Goal: Task Accomplishment & Management: Complete application form

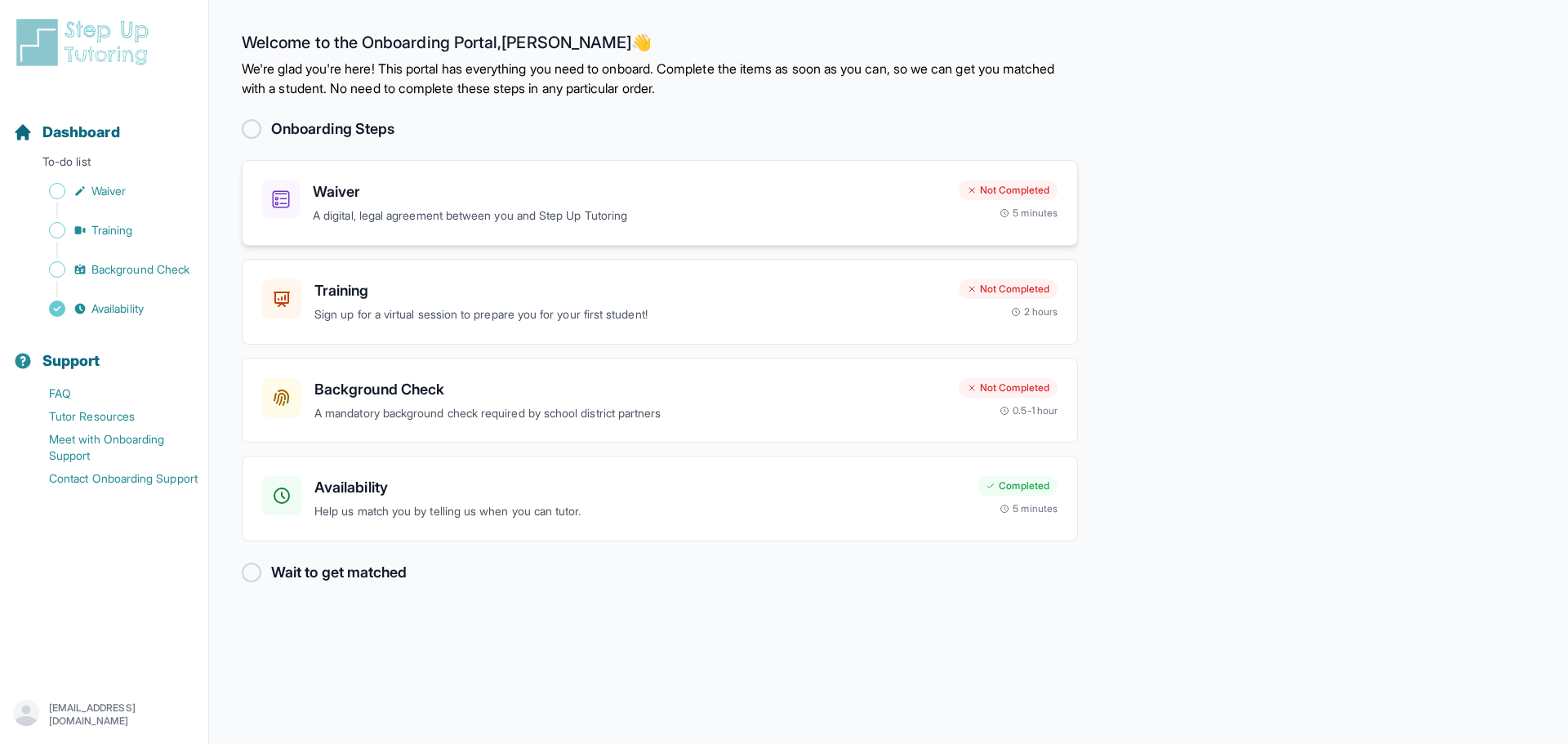
click at [279, 199] on icon at bounding box center [281, 199] width 18 height 18
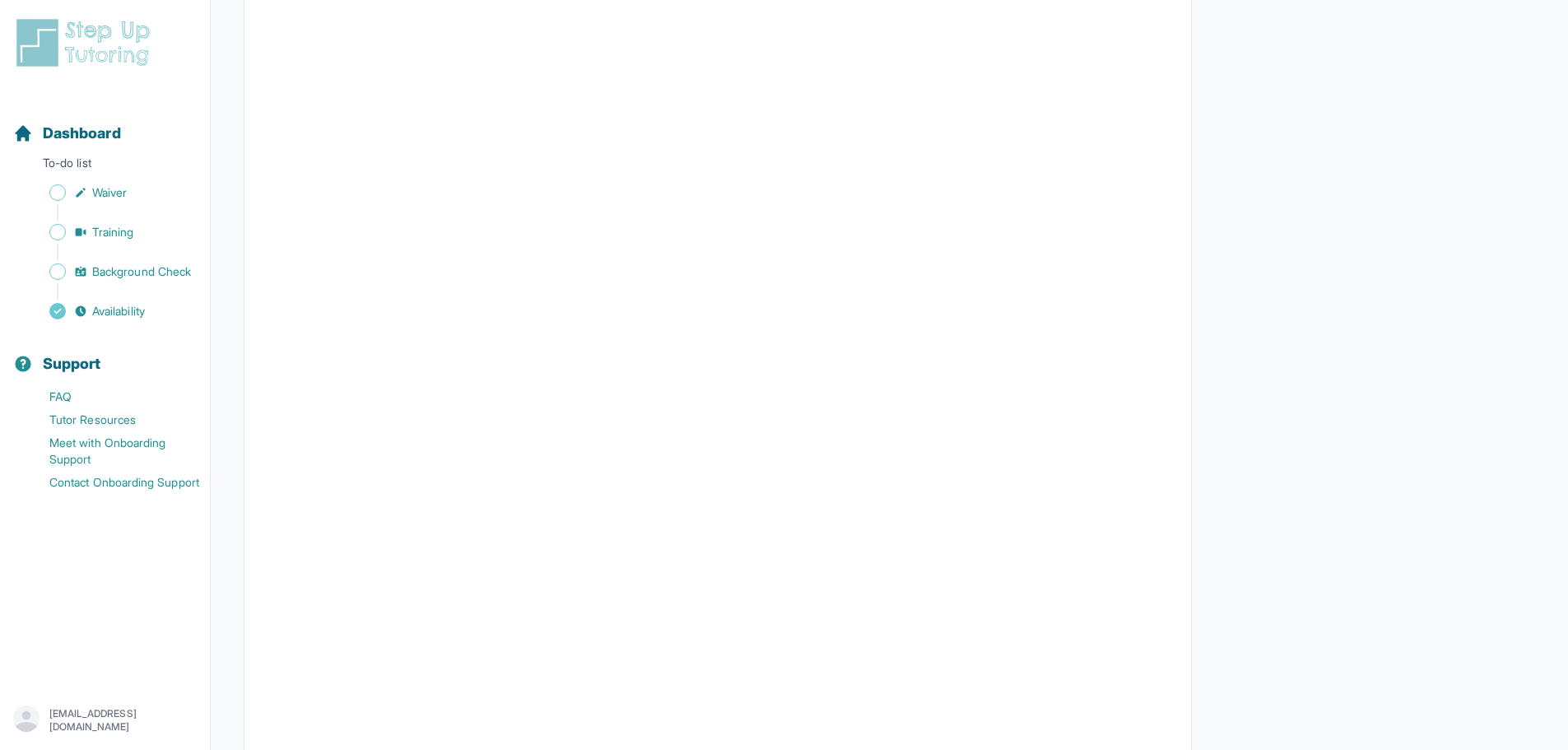
scroll to position [1096, 0]
click at [120, 192] on span "Waiver" at bounding box center [109, 192] width 34 height 16
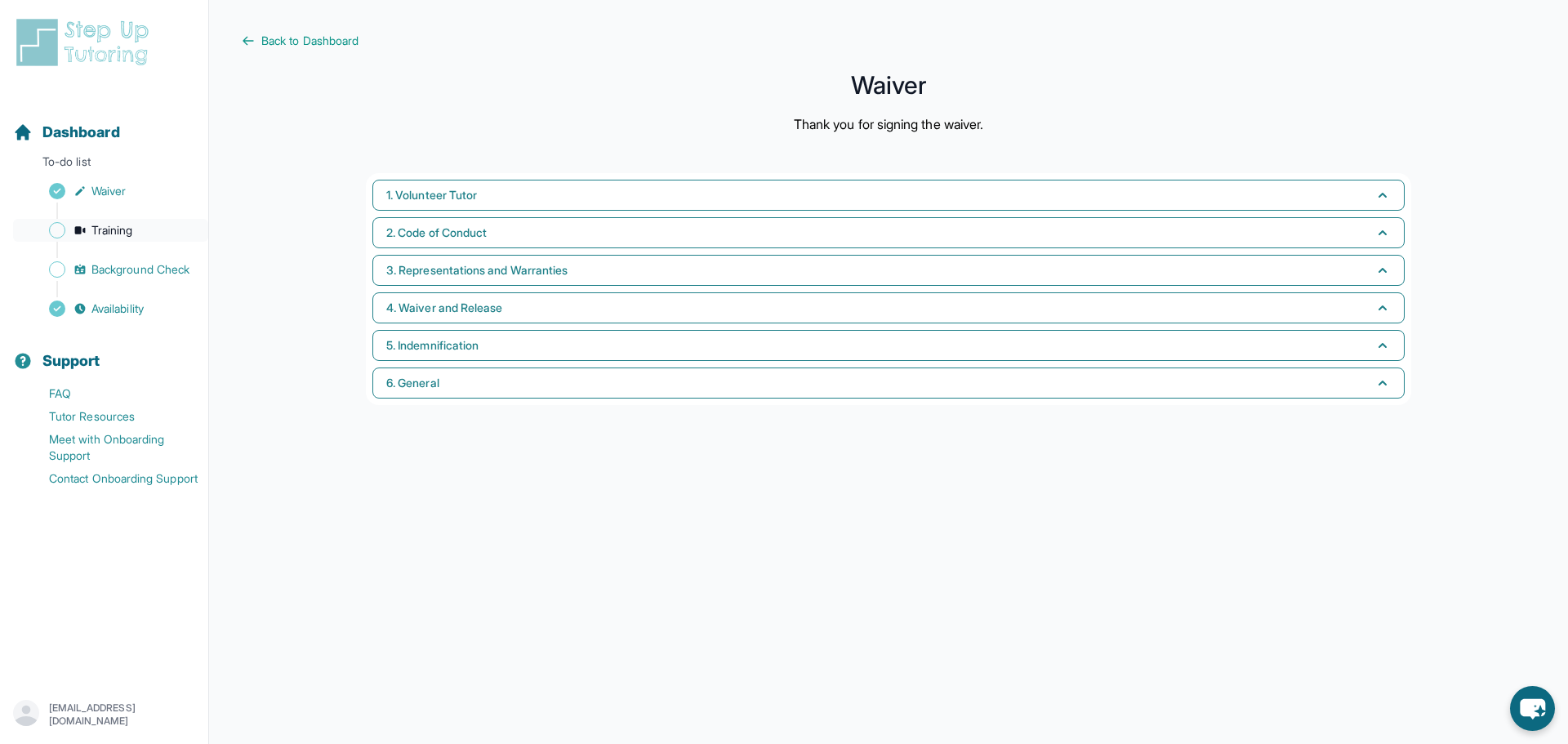
click at [101, 231] on span "Training" at bounding box center [112, 230] width 42 height 16
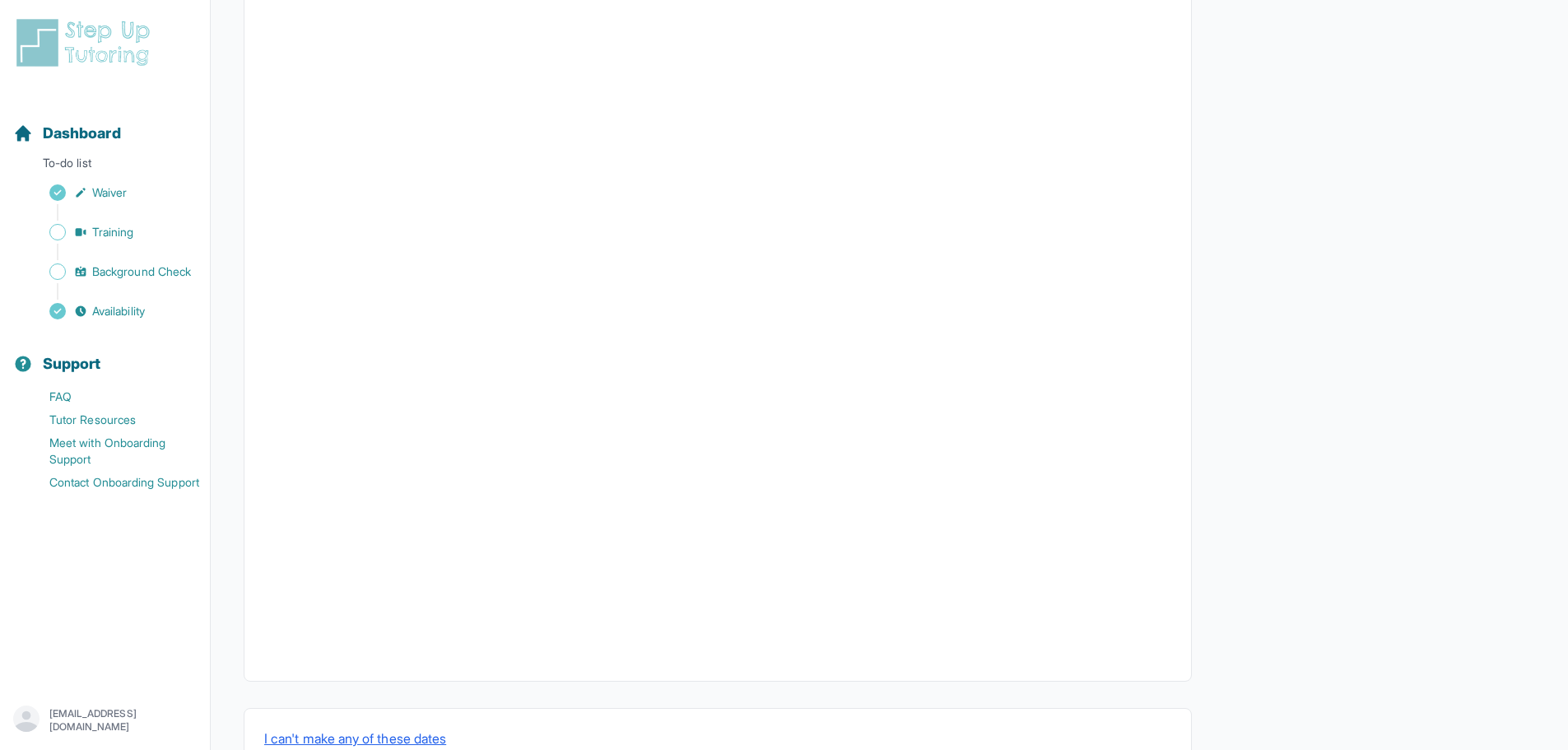
scroll to position [327, 0]
click at [111, 235] on span "Training" at bounding box center [113, 231] width 42 height 16
click at [133, 274] on span "Background Check" at bounding box center [142, 271] width 99 height 16
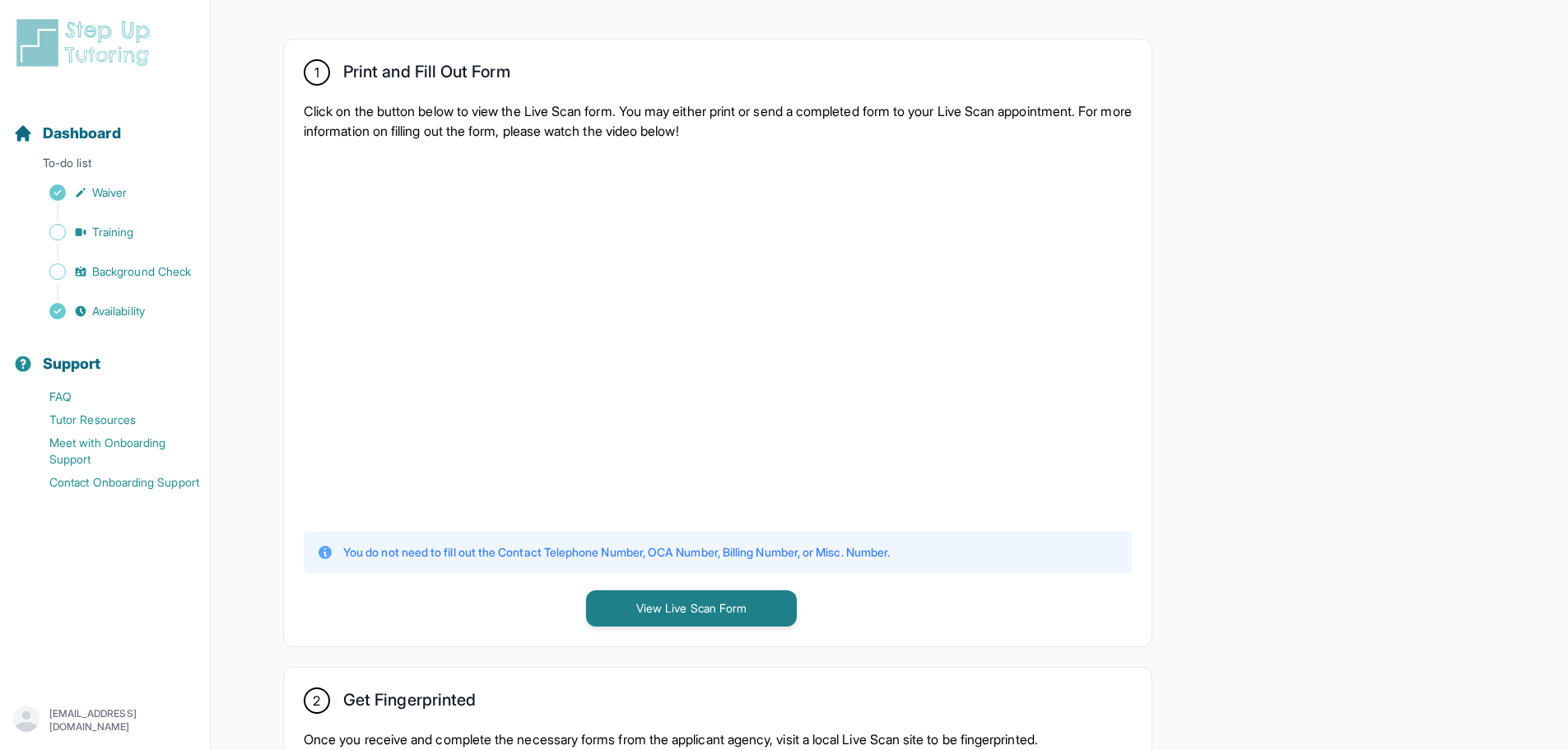
scroll to position [329, 0]
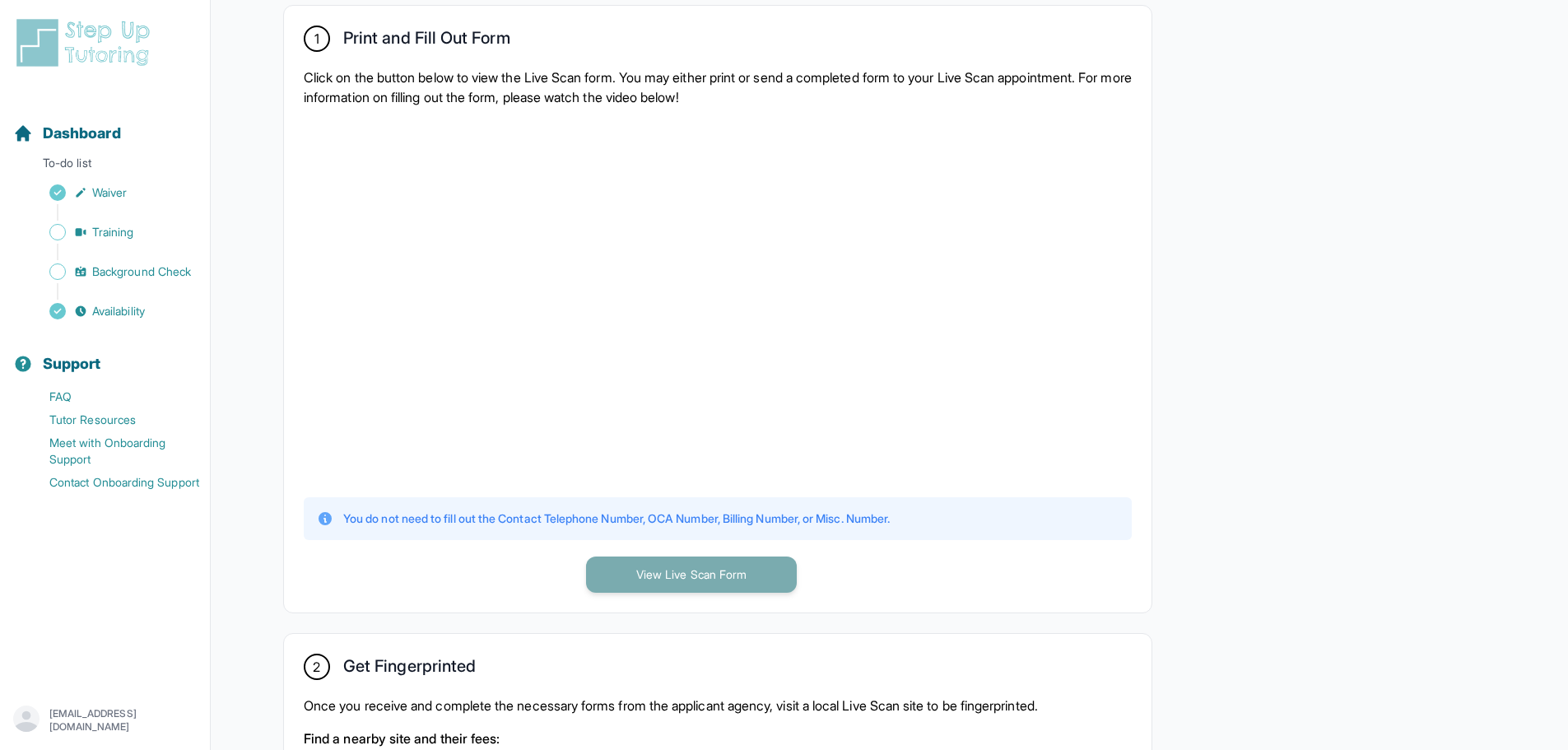
click at [696, 578] on button "View Live Scan Form" at bounding box center [691, 574] width 211 height 36
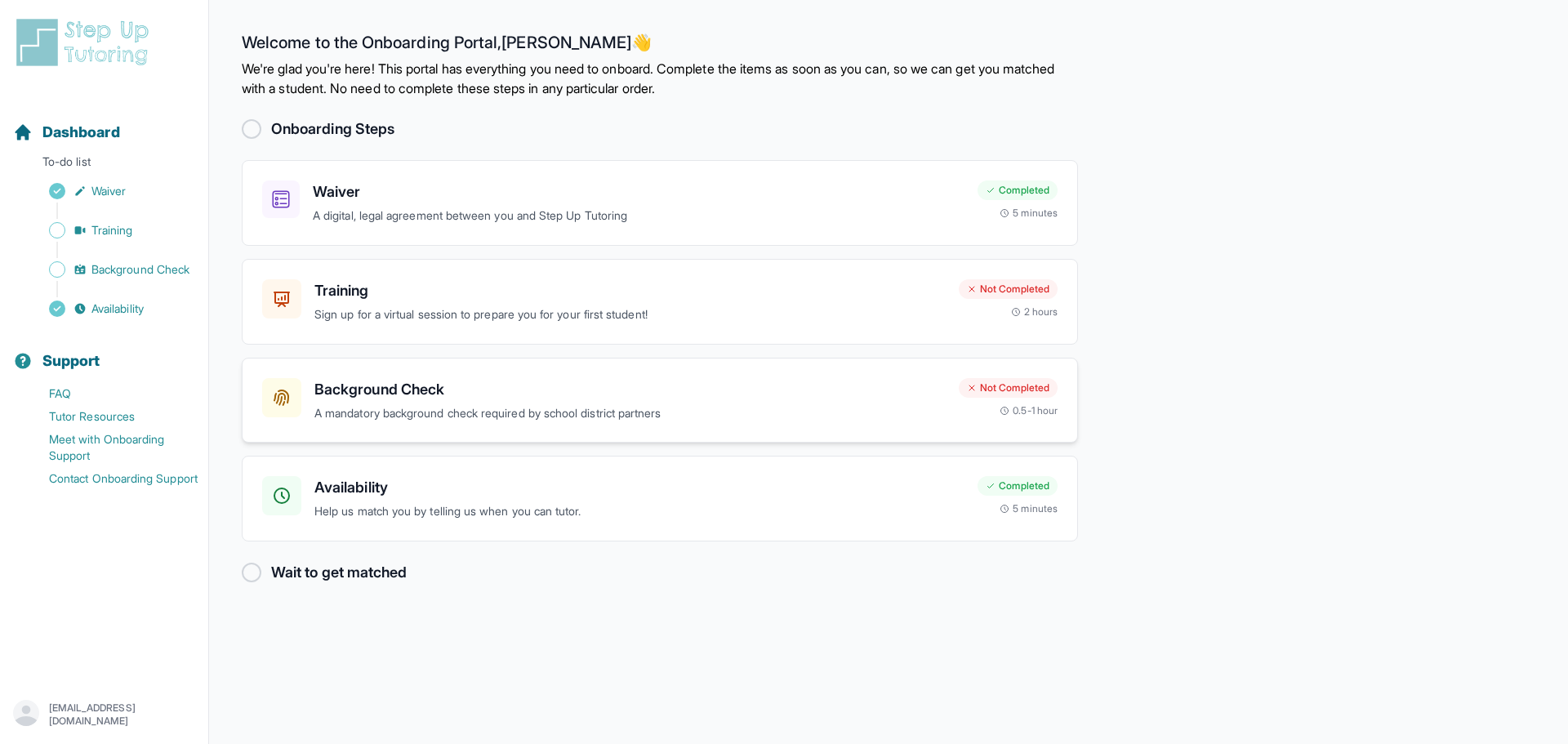
click at [394, 400] on h3 "Background Check" at bounding box center [630, 389] width 631 height 23
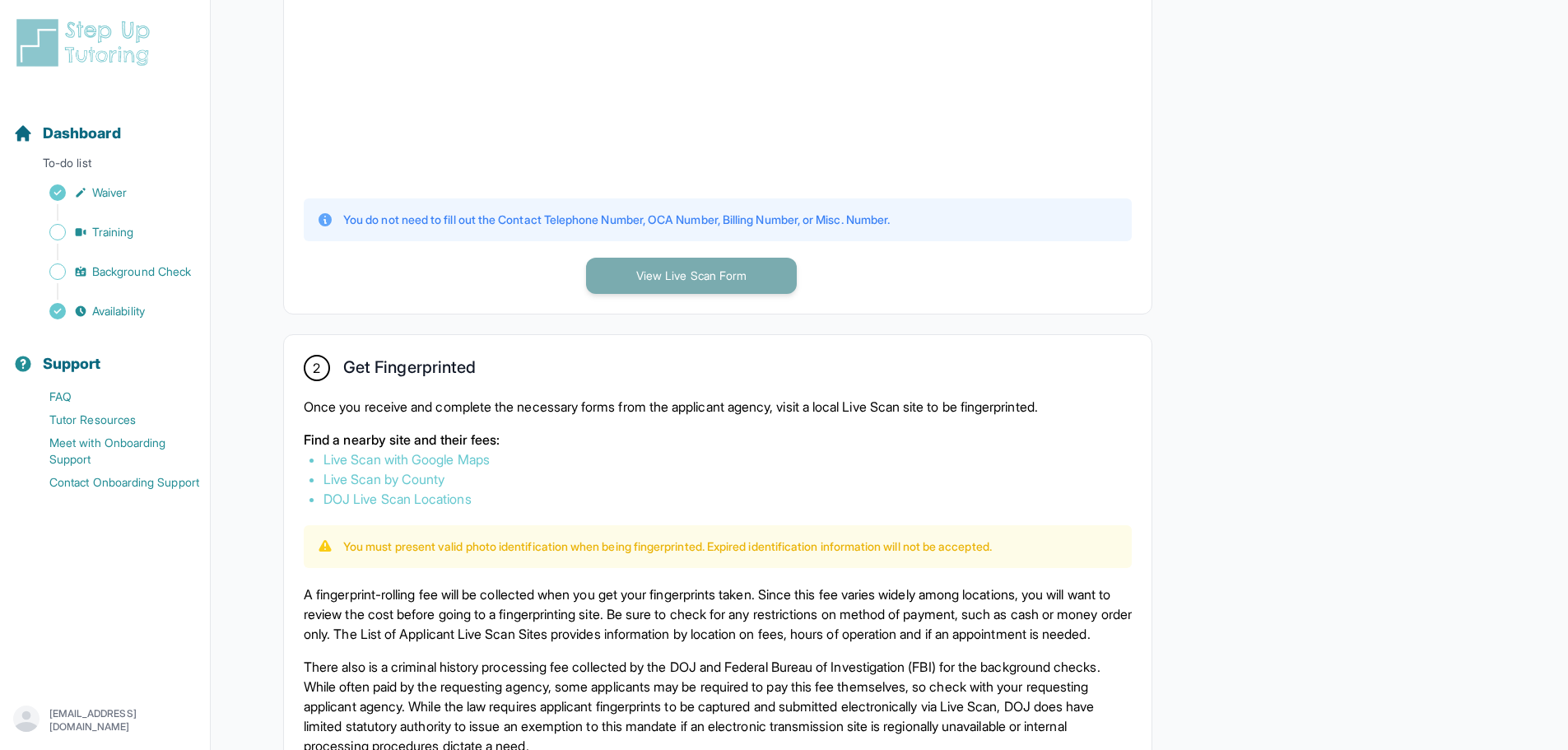
scroll to position [659, 0]
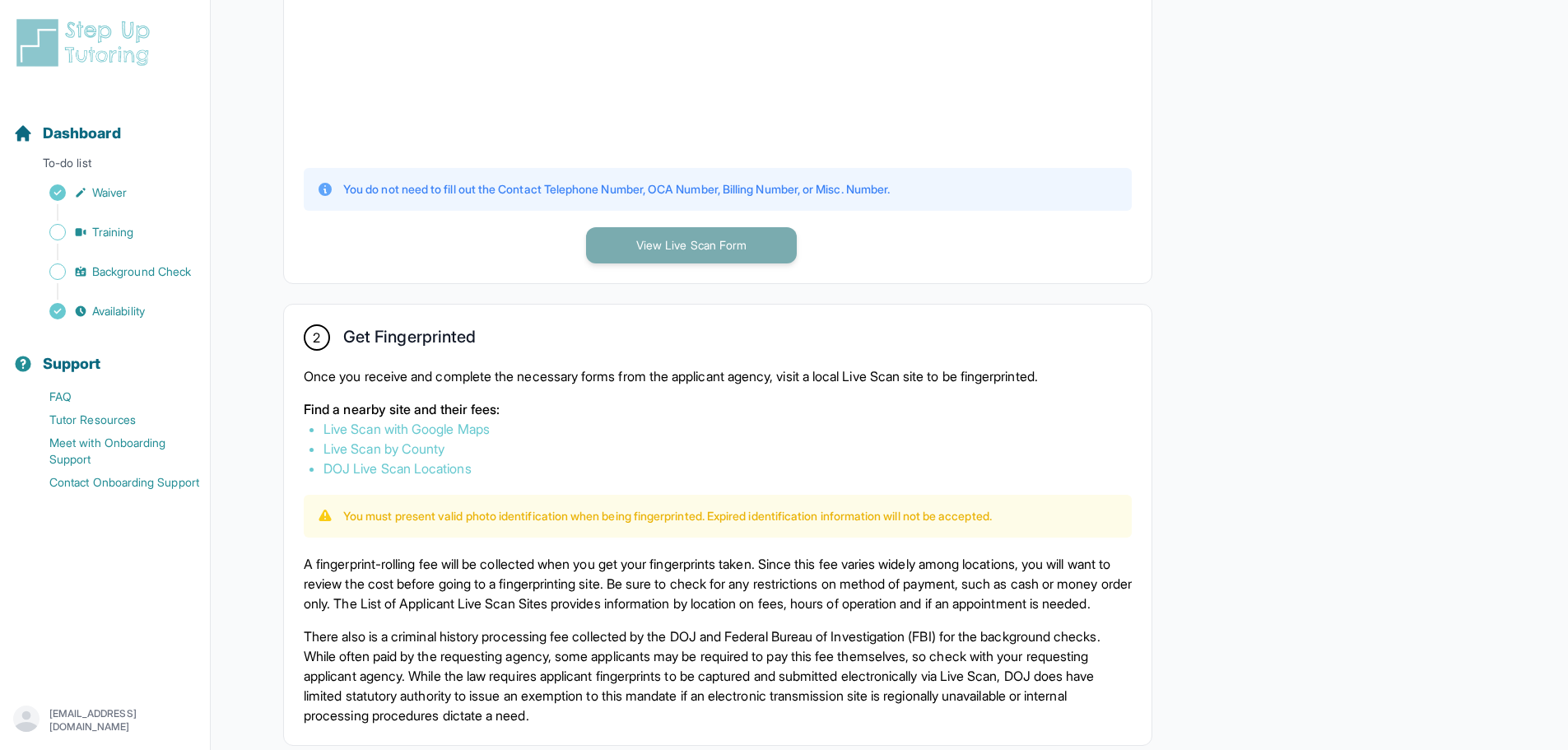
click at [678, 248] on button "View Live Scan Form" at bounding box center [691, 245] width 211 height 36
